Goal: Information Seeking & Learning: Learn about a topic

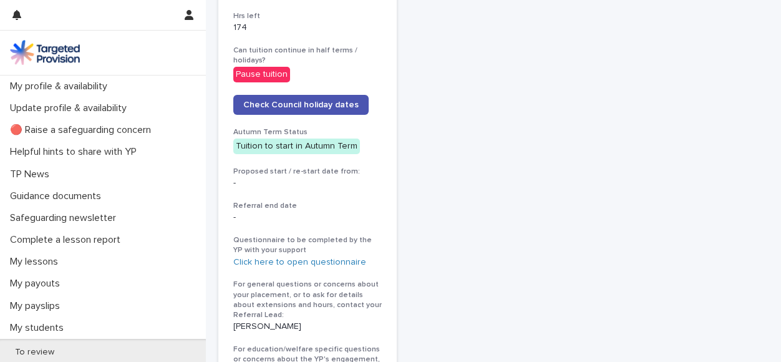
scroll to position [647, 0]
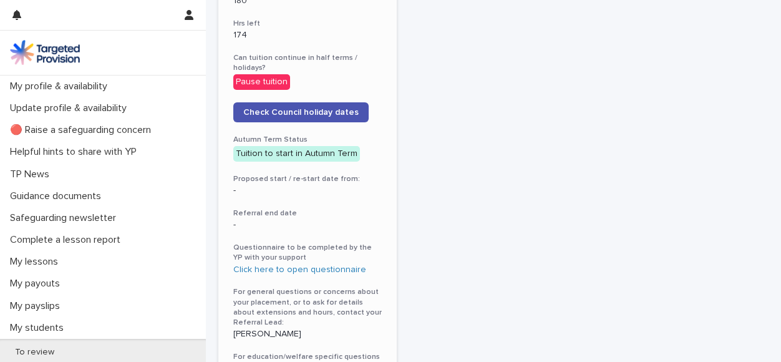
click at [332, 153] on div "Tuition to start in Autumn Term" at bounding box center [296, 154] width 127 height 16
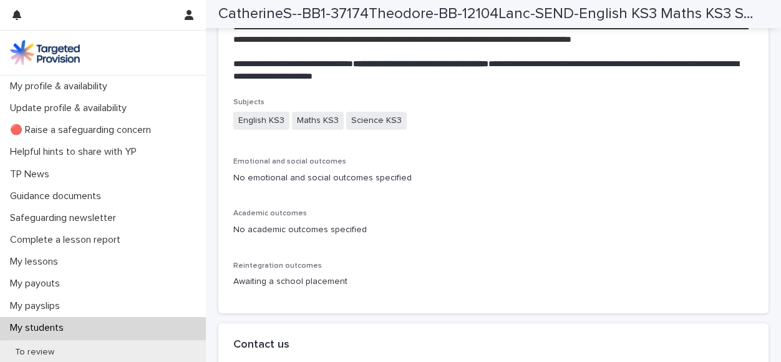
scroll to position [112, 0]
